Goal: Find specific page/section: Find specific page/section

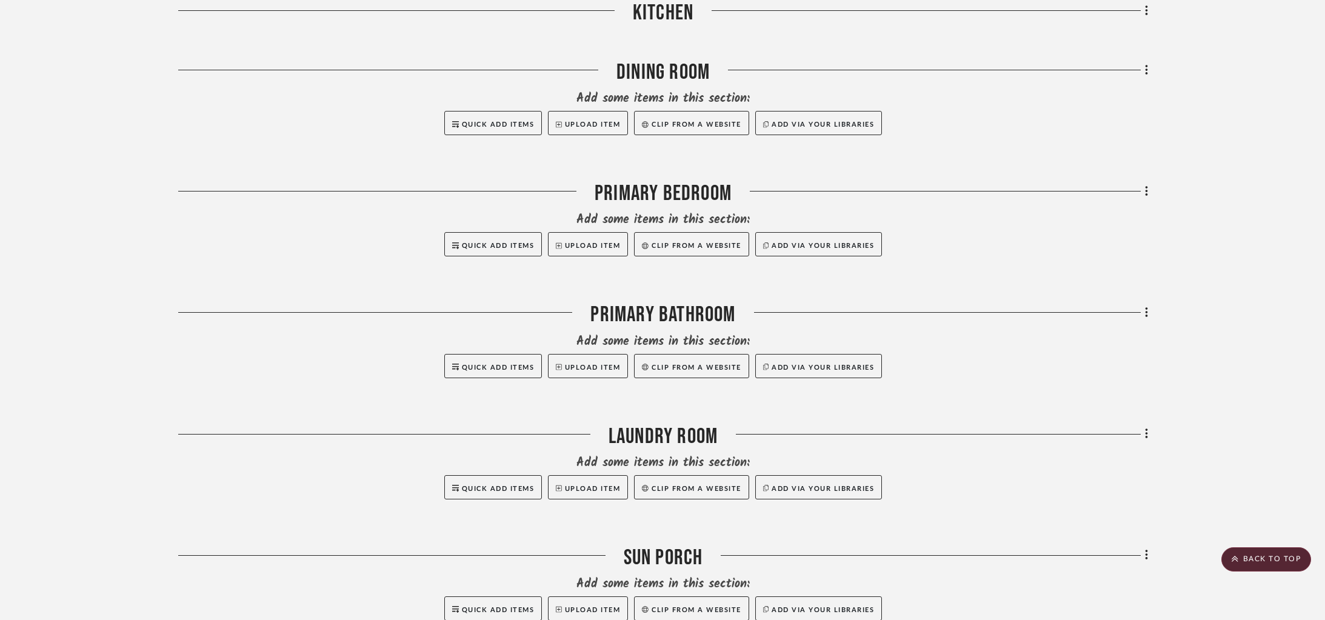
scroll to position [1123, 0]
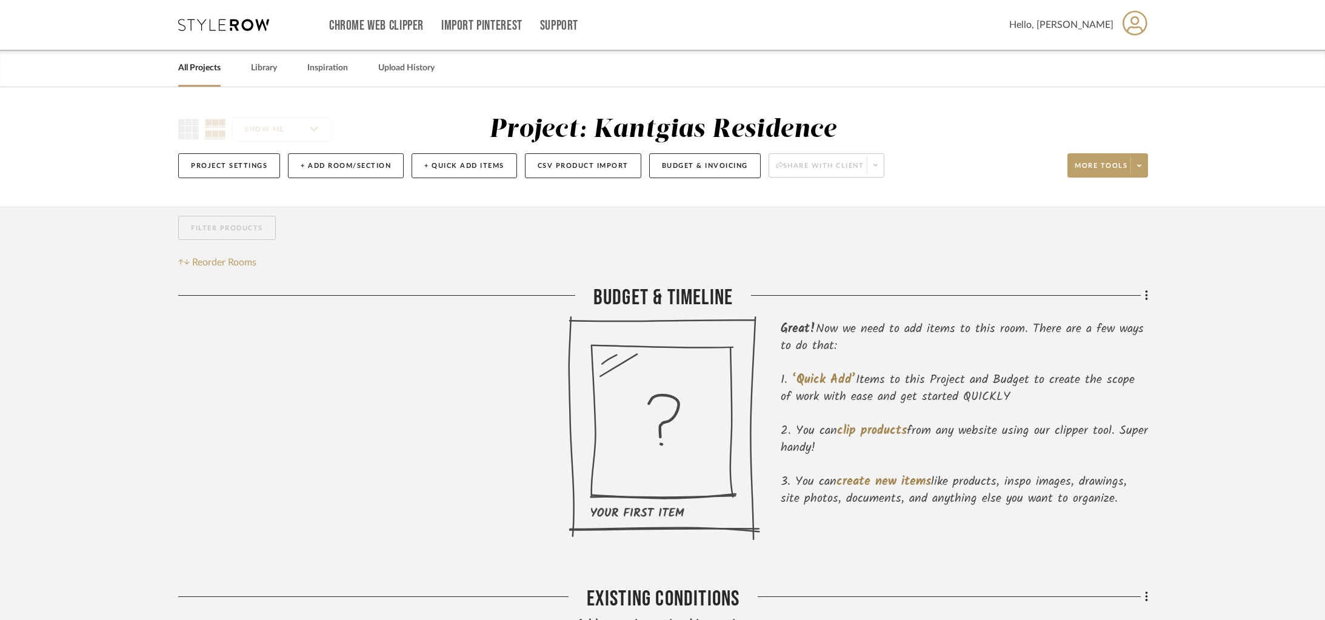
scroll to position [188, 0]
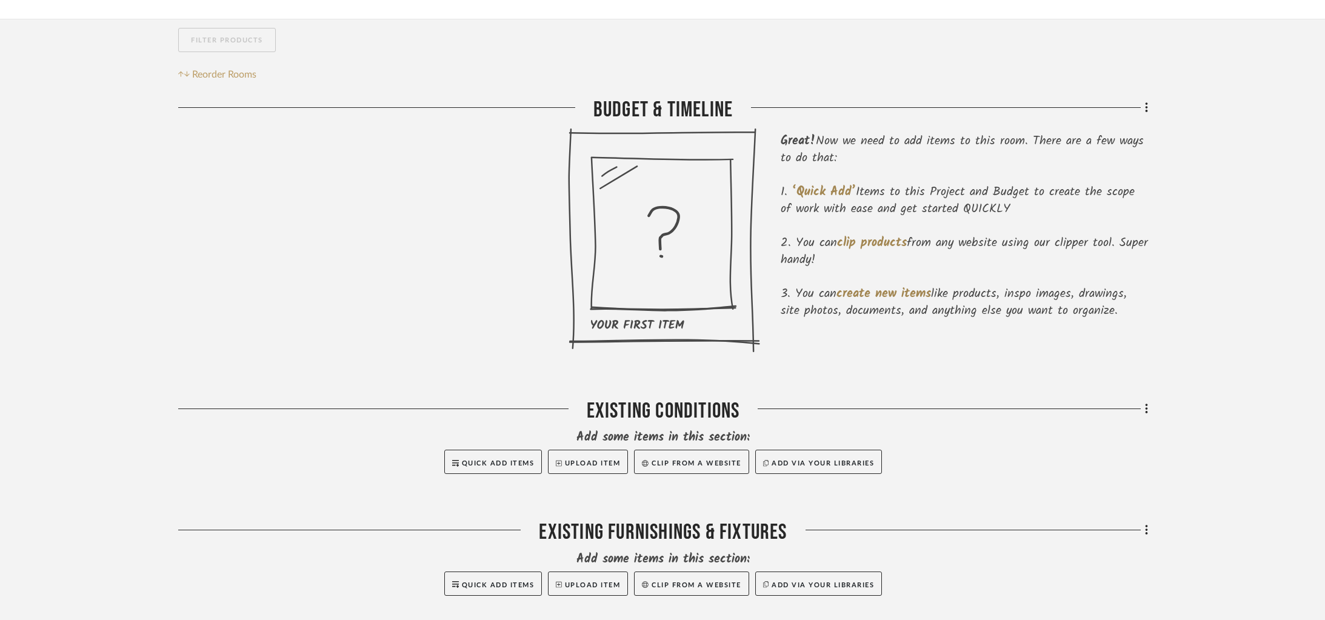
click at [649, 106] on div "Budget & Timeline" at bounding box center [663, 112] width 970 height 31
click at [647, 107] on div "Budget & Timeline" at bounding box center [663, 111] width 970 height 31
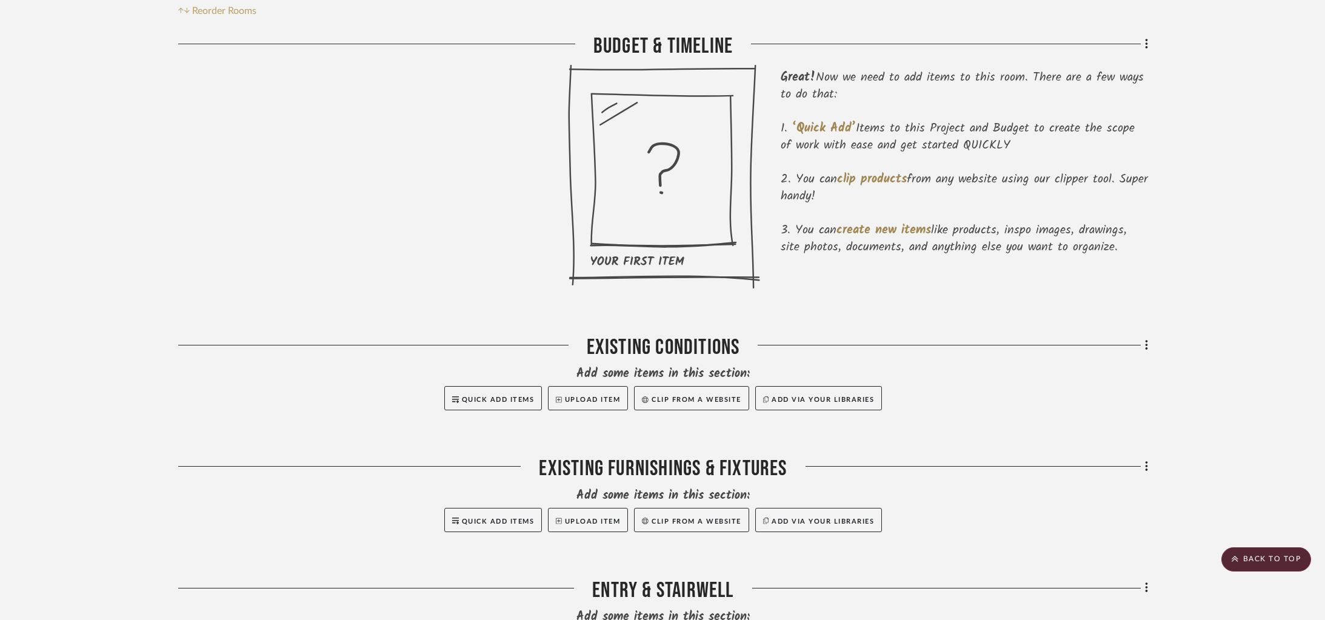
scroll to position [0, 0]
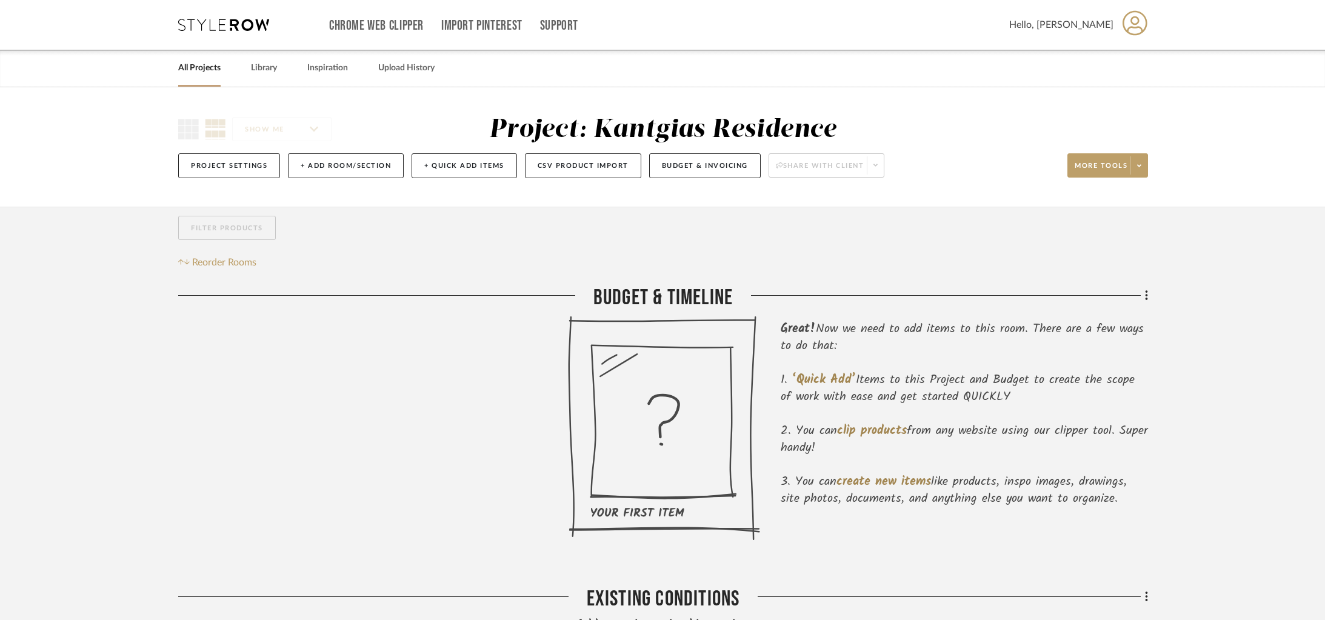
drag, startPoint x: 559, startPoint y: 130, endPoint x: 856, endPoint y: 132, distance: 297.0
click at [837, 145] on div "SHOW ME Project: Kantgias Residence Project Settings + Add Room/Section + Quick…" at bounding box center [662, 151] width 1005 height 72
drag, startPoint x: 828, startPoint y: 133, endPoint x: 519, endPoint y: 115, distance: 309.1
click at [521, 114] on div "Project: Kantgias Residence" at bounding box center [662, 129] width 527 height 31
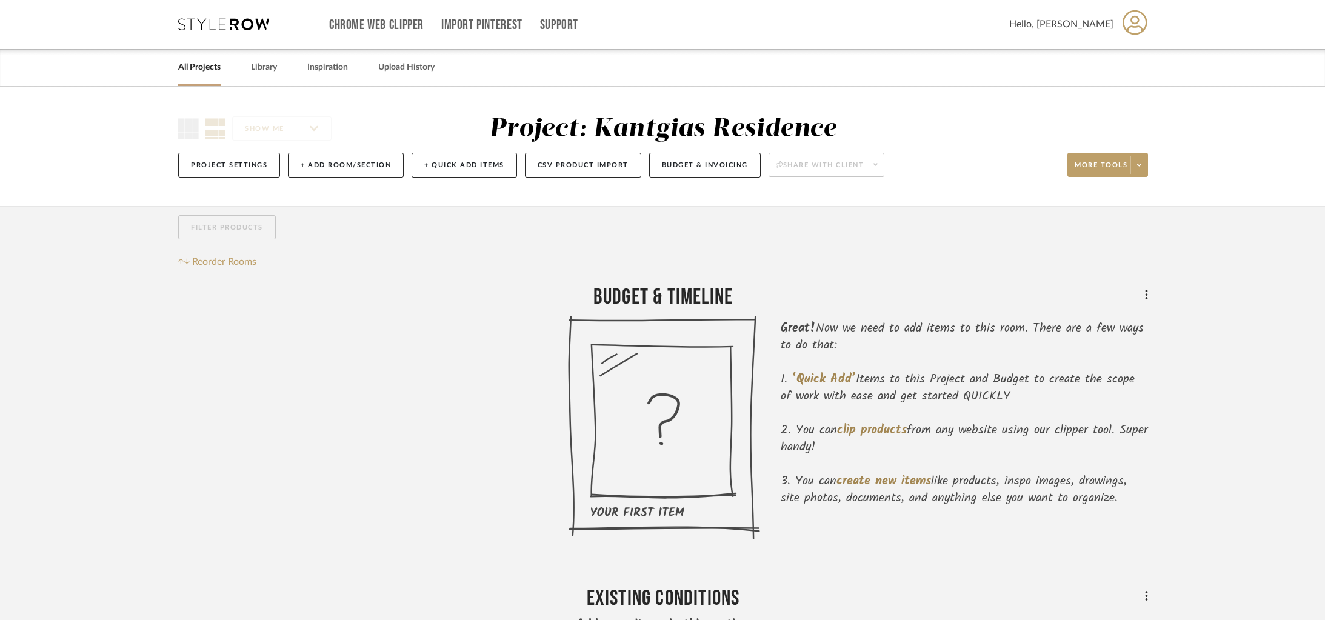
scroll to position [0, 0]
drag, startPoint x: 589, startPoint y: 133, endPoint x: 797, endPoint y: 137, distance: 207.9
click at [793, 138] on div "Project: Kantgias Residence" at bounding box center [662, 129] width 347 height 25
click at [676, 289] on div "Budget & Timeline" at bounding box center [663, 300] width 970 height 31
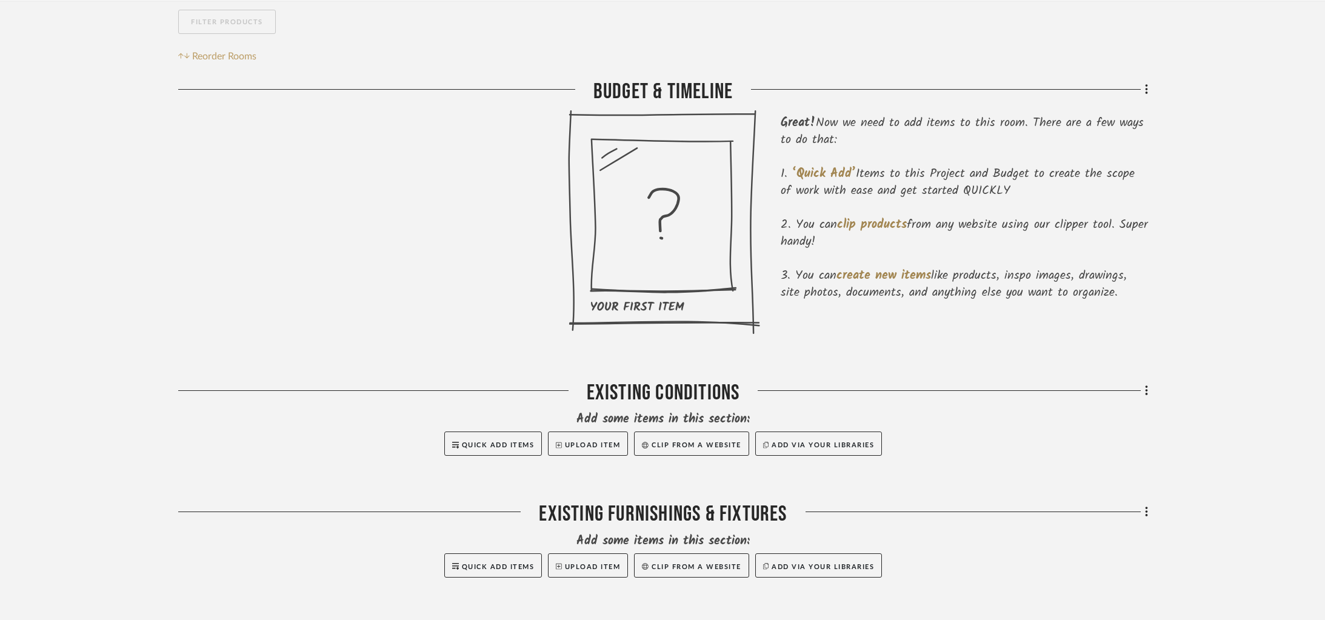
scroll to position [225, 0]
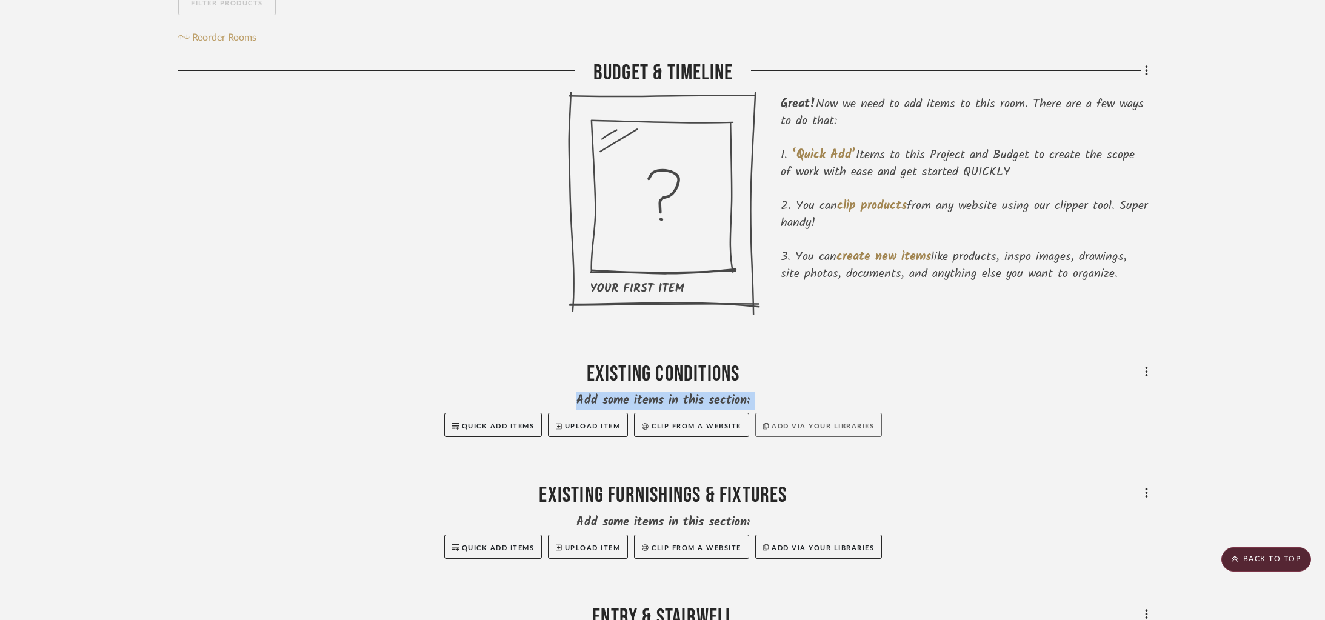
drag, startPoint x: 585, startPoint y: 378, endPoint x: 773, endPoint y: 424, distance: 194.1
click at [773, 425] on div "Existing Conditions Add some items in this section: Quick Add Items Upload Item…" at bounding box center [663, 414] width 970 height 106
